Goal: Task Accomplishment & Management: Use online tool/utility

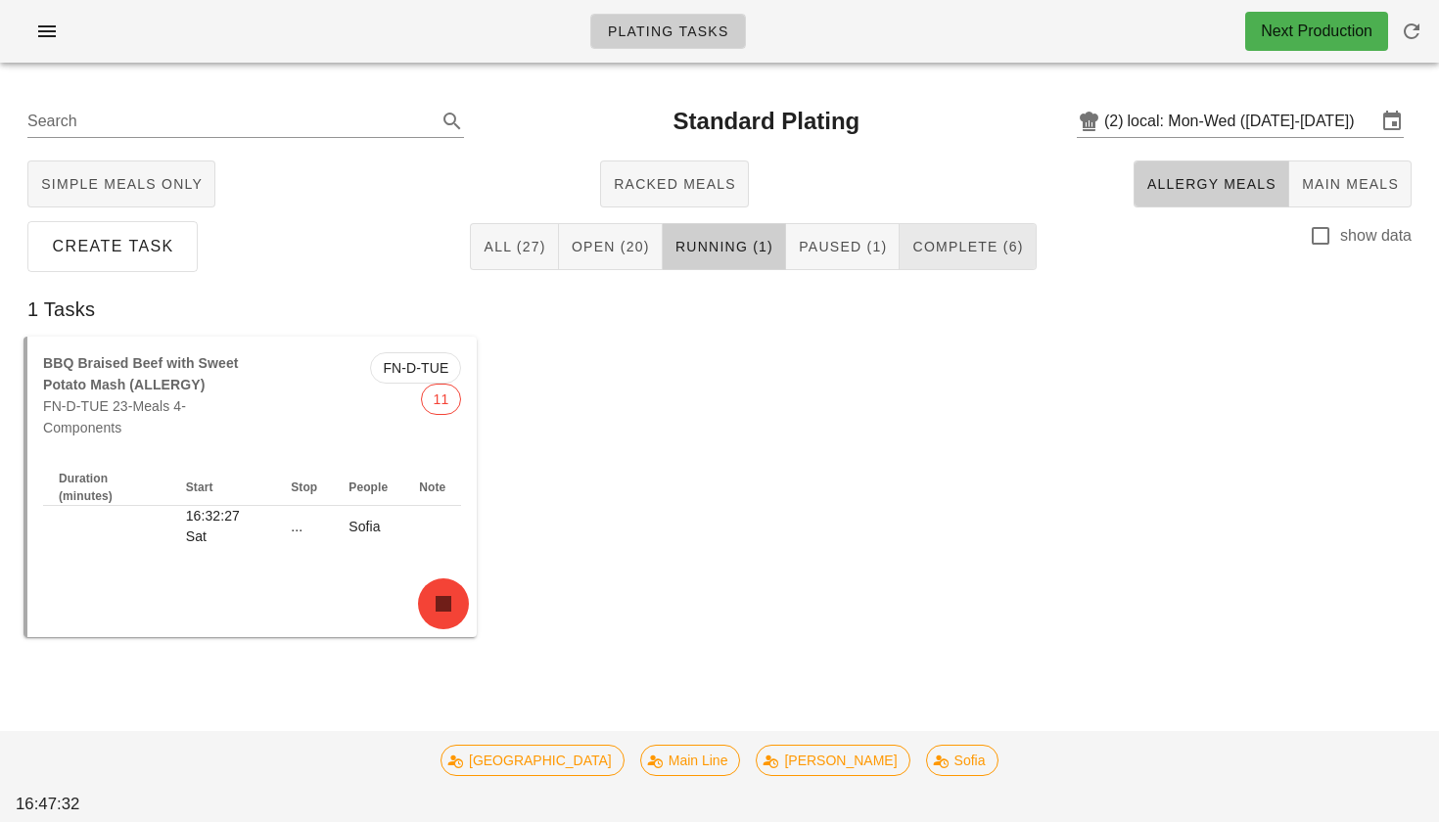
click at [943, 253] on span "Complete (6)" at bounding box center [967, 247] width 112 height 16
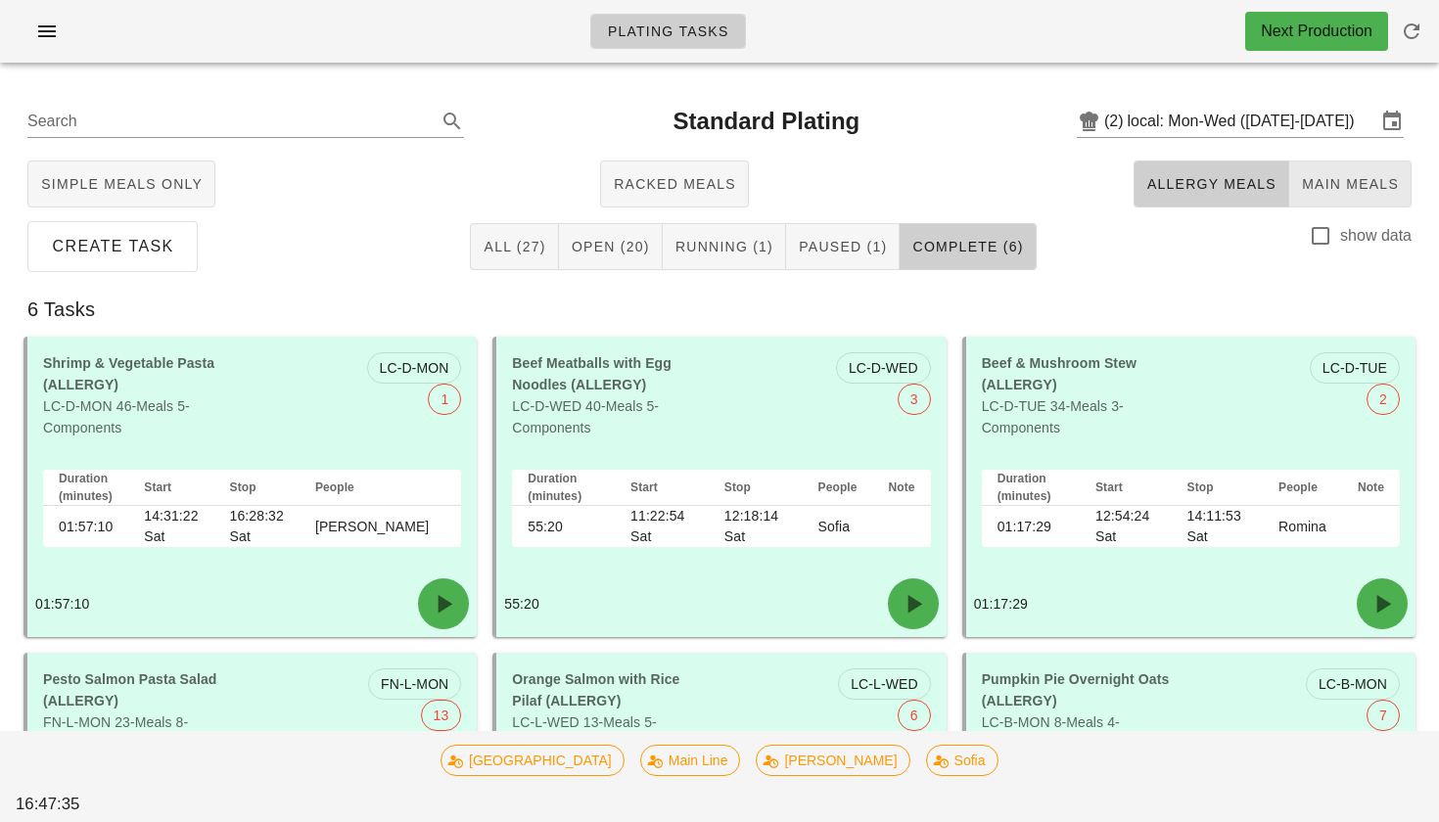
click at [1338, 190] on span "Main Meals" at bounding box center [1350, 184] width 98 height 16
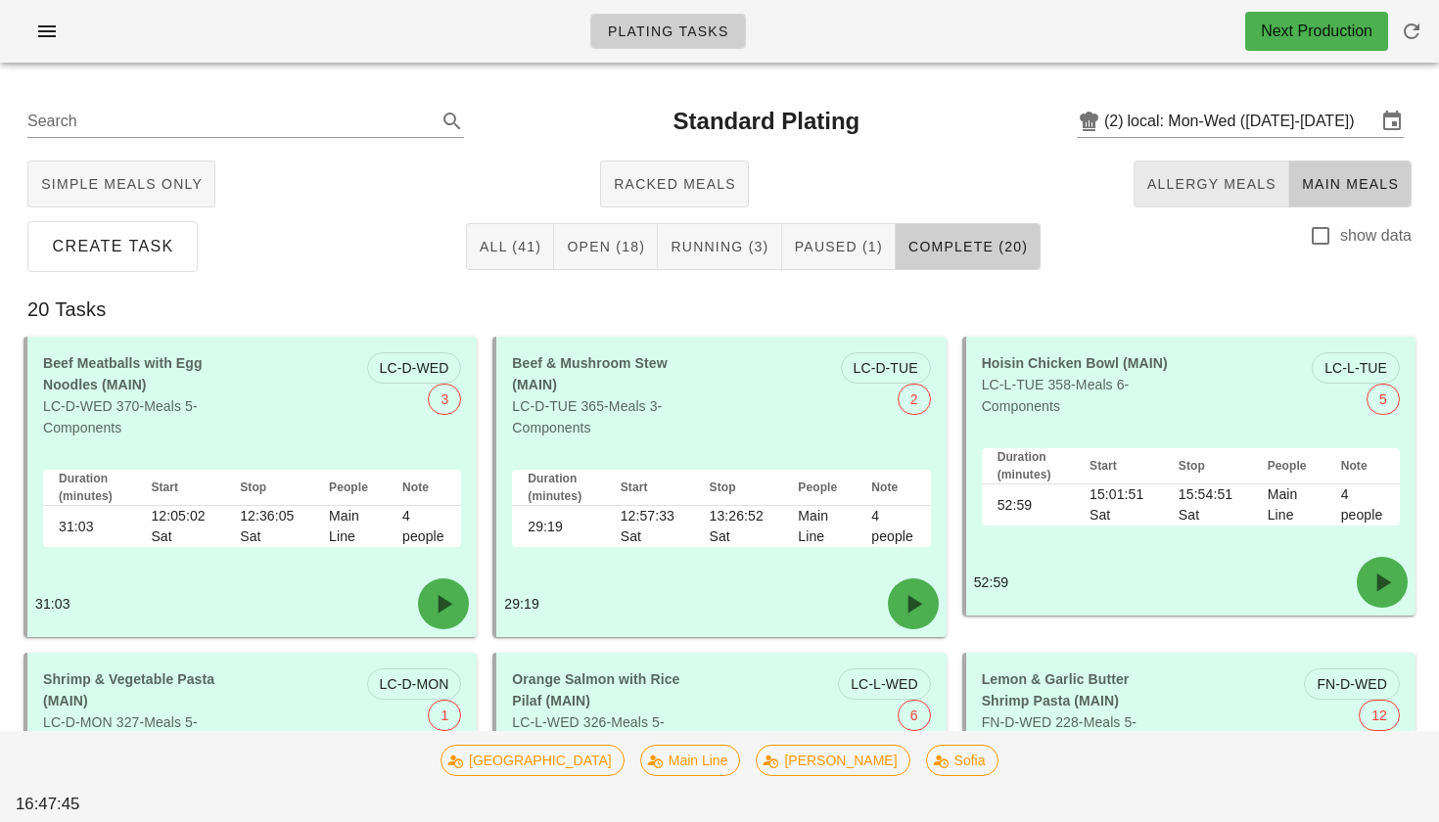
click at [1200, 180] on span "Allergy Meals" at bounding box center [1211, 184] width 130 height 16
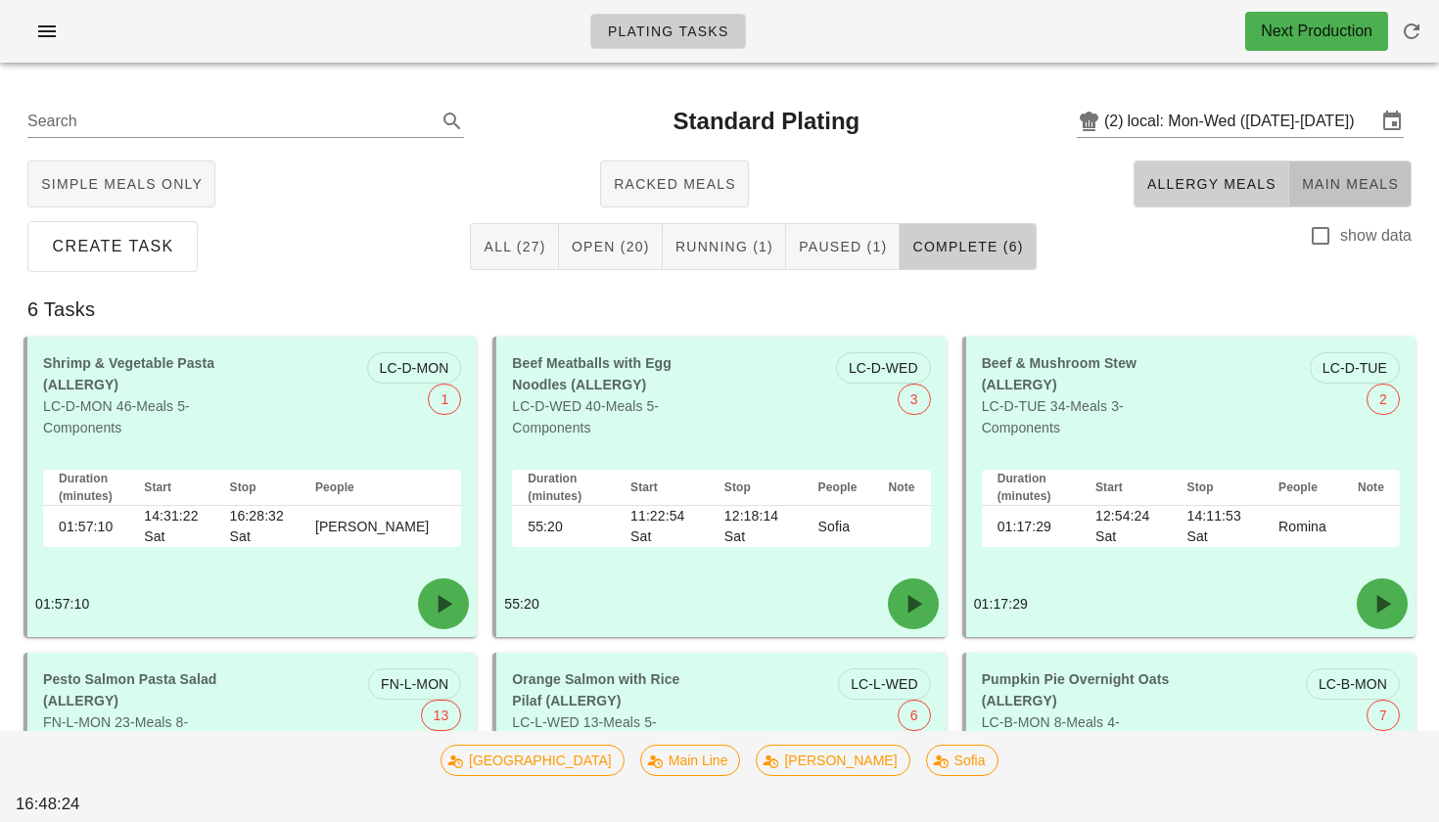
click at [1372, 176] on span "Main Meals" at bounding box center [1350, 184] width 98 height 16
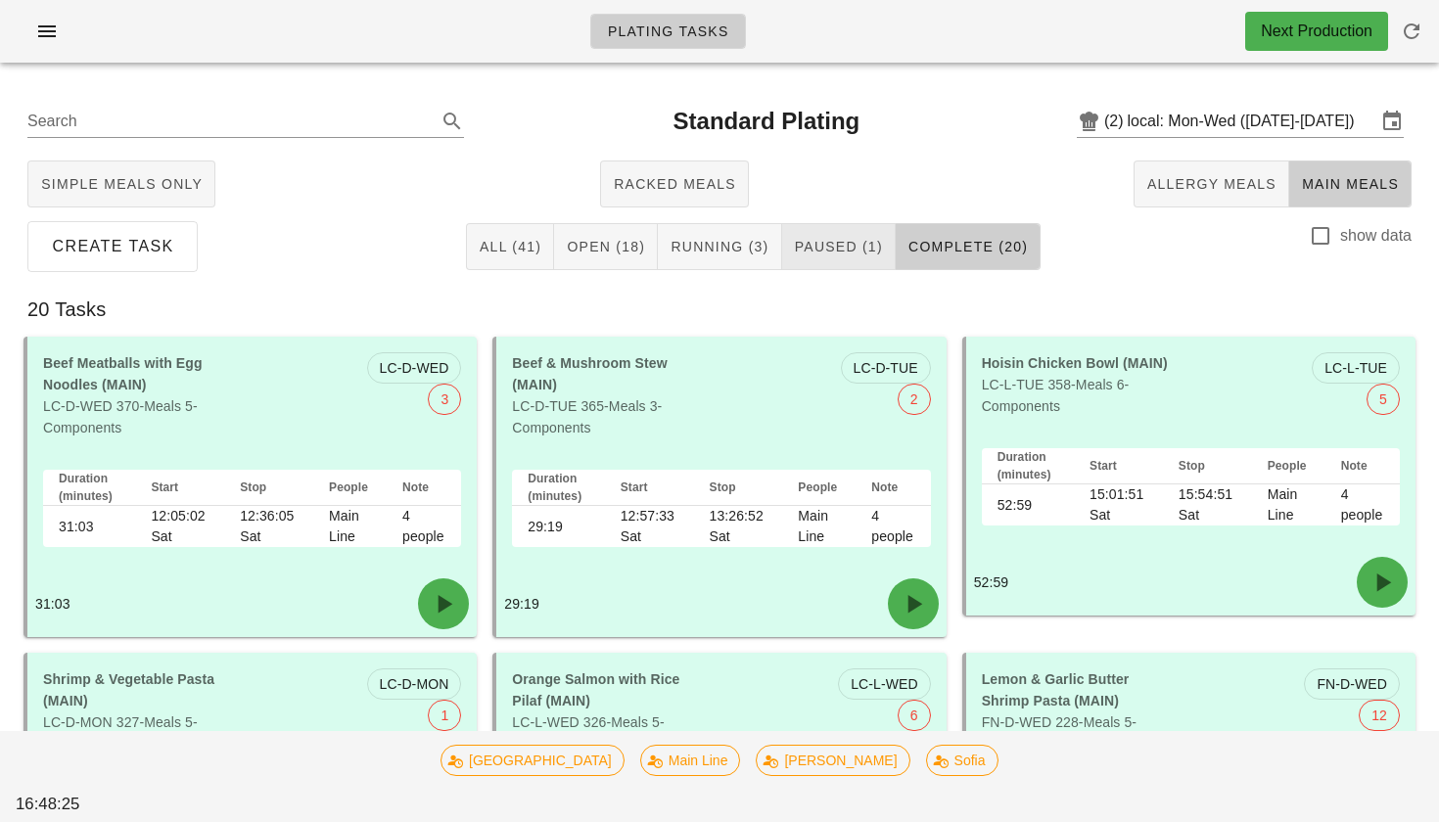
click at [802, 233] on button "Paused (1)" at bounding box center [839, 246] width 114 height 47
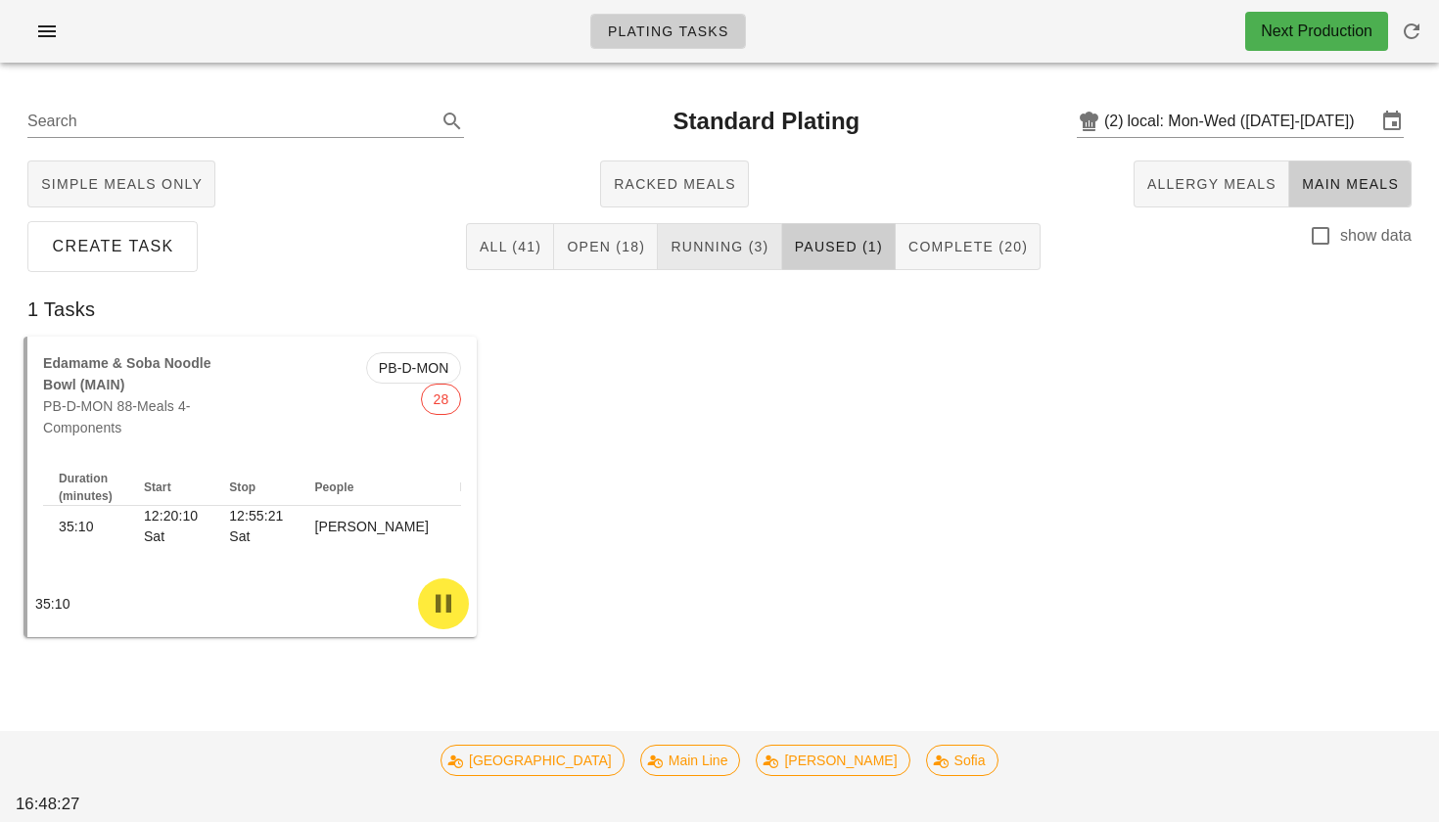
click at [729, 252] on span "Running (3)" at bounding box center [718, 247] width 99 height 16
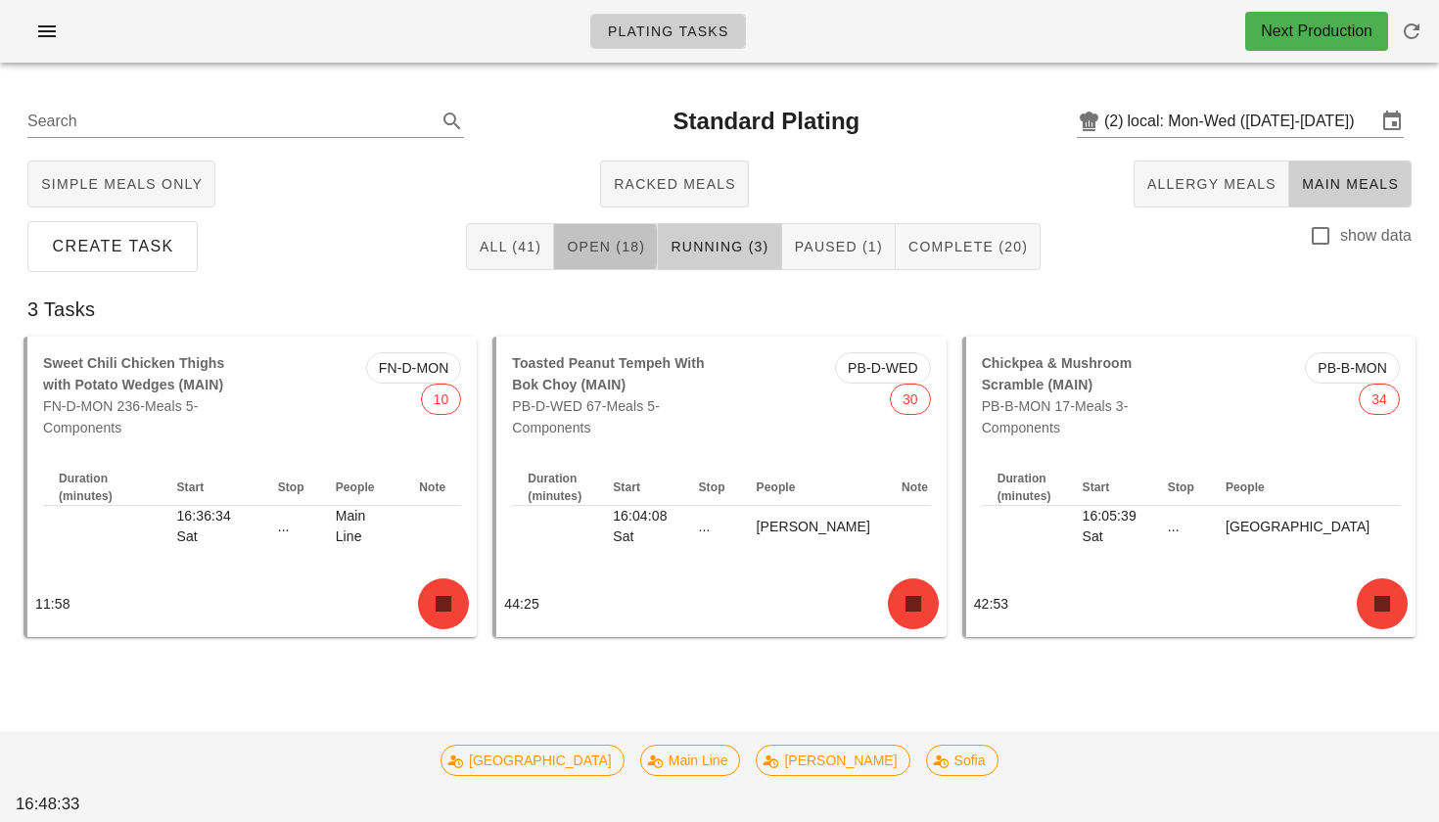
click at [613, 252] on span "Open (18)" at bounding box center [605, 247] width 79 height 16
